Goal: Information Seeking & Learning: Learn about a topic

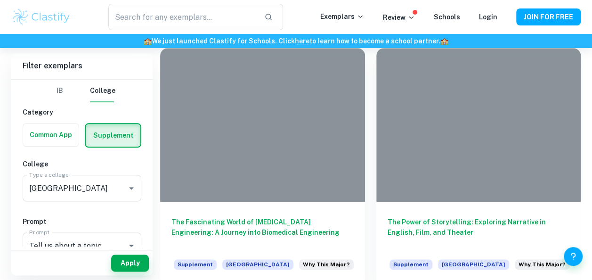
scroll to position [509, 0]
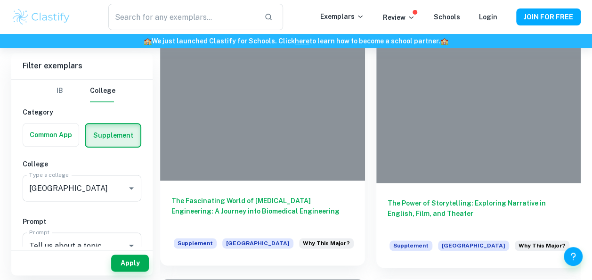
click at [201, 213] on h6 "The Fascinating World of [MEDICAL_DATA] Engineering: A Journey into Biomedical …" at bounding box center [262, 211] width 182 height 31
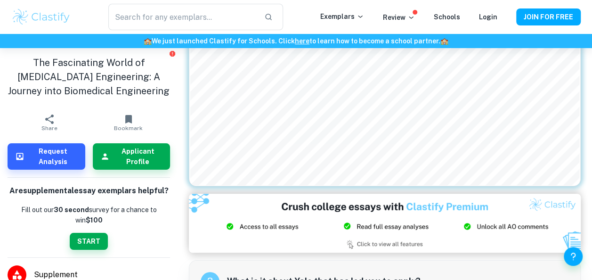
scroll to position [264, 0]
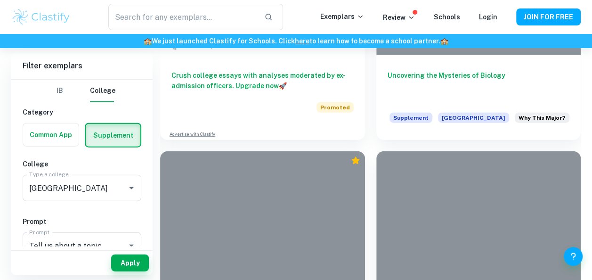
scroll to position [2902, 0]
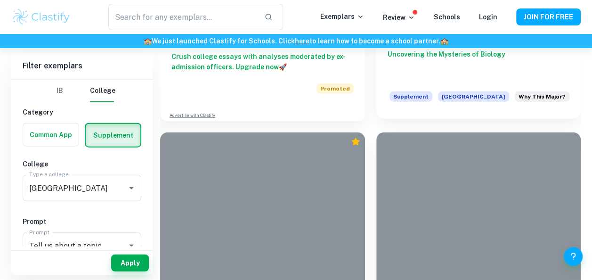
click at [464, 49] on h6 "Uncovering the Mysteries of Biology" at bounding box center [479, 64] width 182 height 31
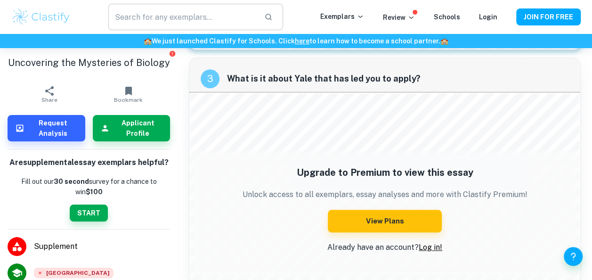
scroll to position [320, 0]
